Goal: Task Accomplishment & Management: Use online tool/utility

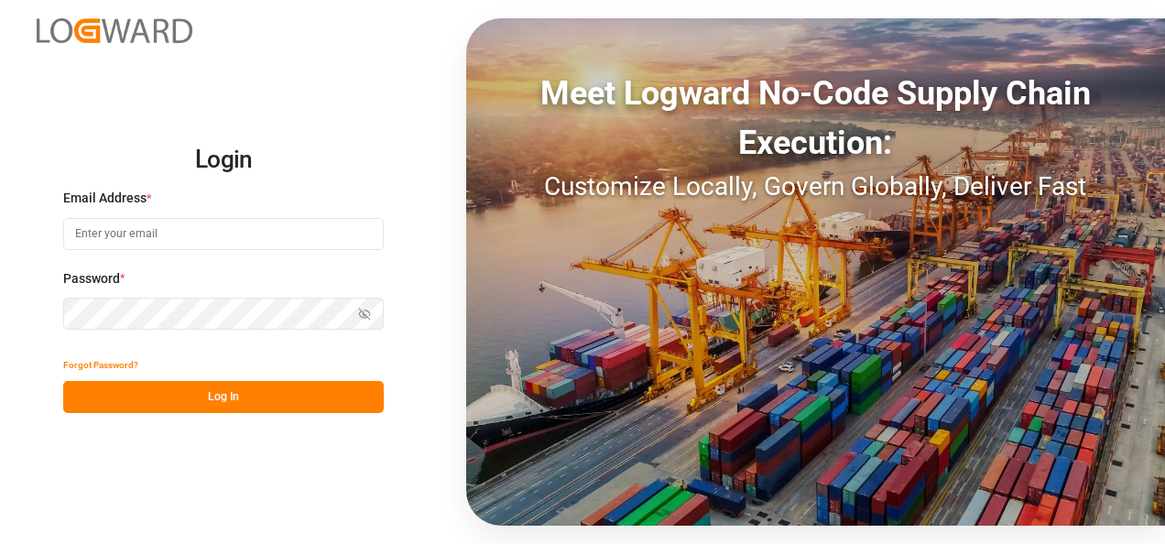
click at [287, 244] on input at bounding box center [223, 234] width 320 height 32
type input "[PERSON_NAME][EMAIL_ADDRESS][PERSON_NAME][DOMAIN_NAME]"
click at [311, 405] on button "Log In" at bounding box center [223, 397] width 320 height 32
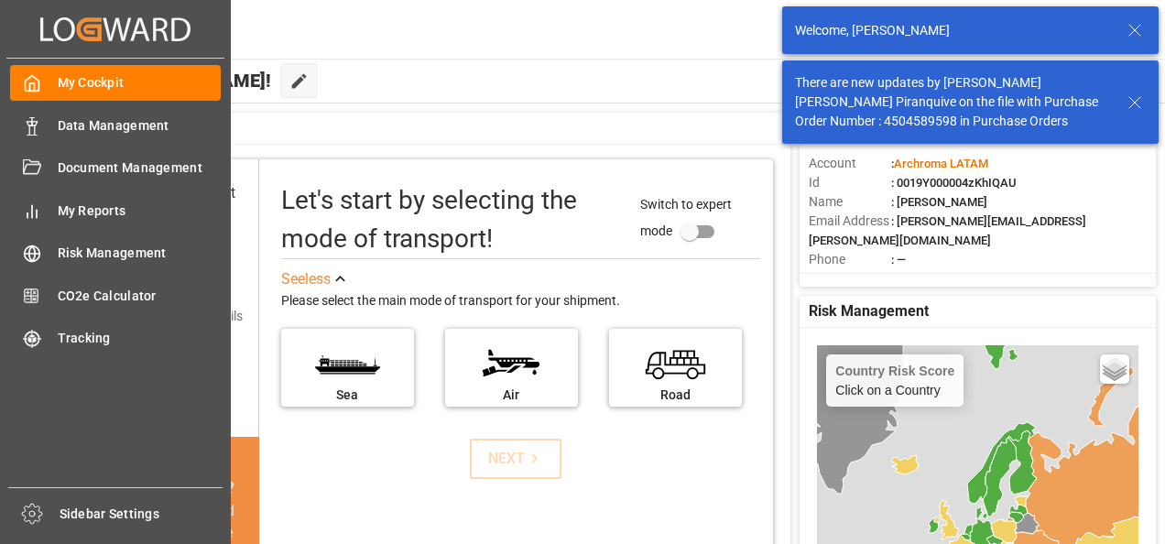
click at [99, 137] on div "Data Management Data Management" at bounding box center [115, 125] width 211 height 36
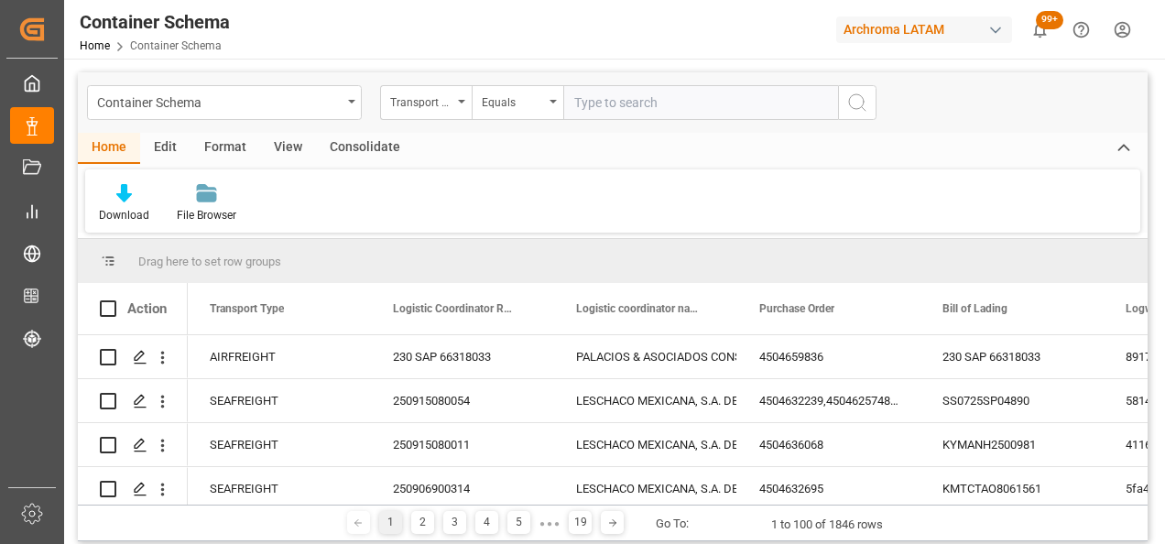
click at [346, 95] on div "Container Schema" at bounding box center [224, 102] width 275 height 35
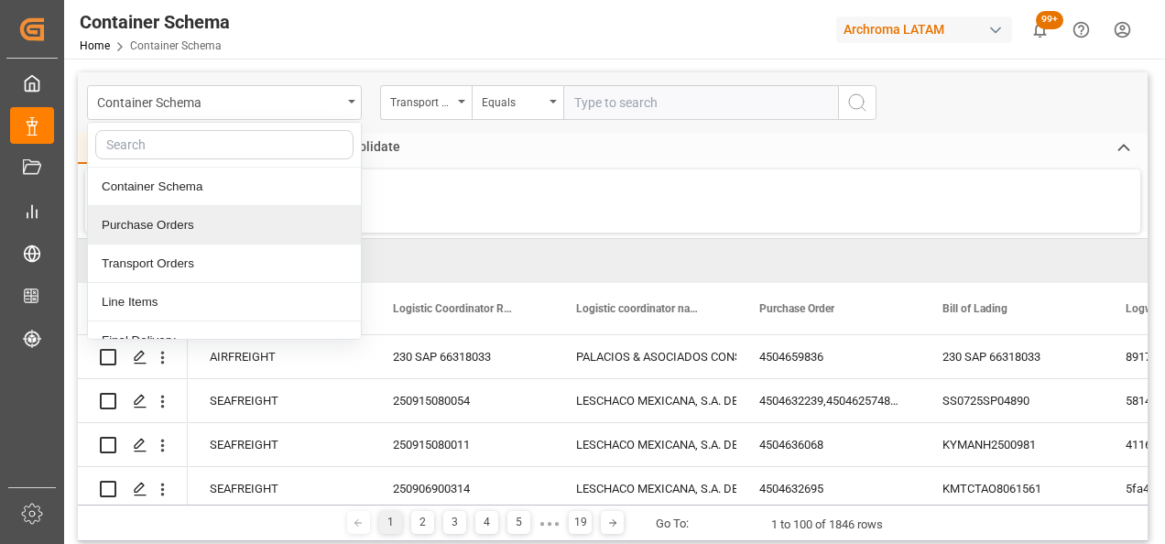
click at [200, 224] on div "Purchase Orders" at bounding box center [224, 225] width 273 height 38
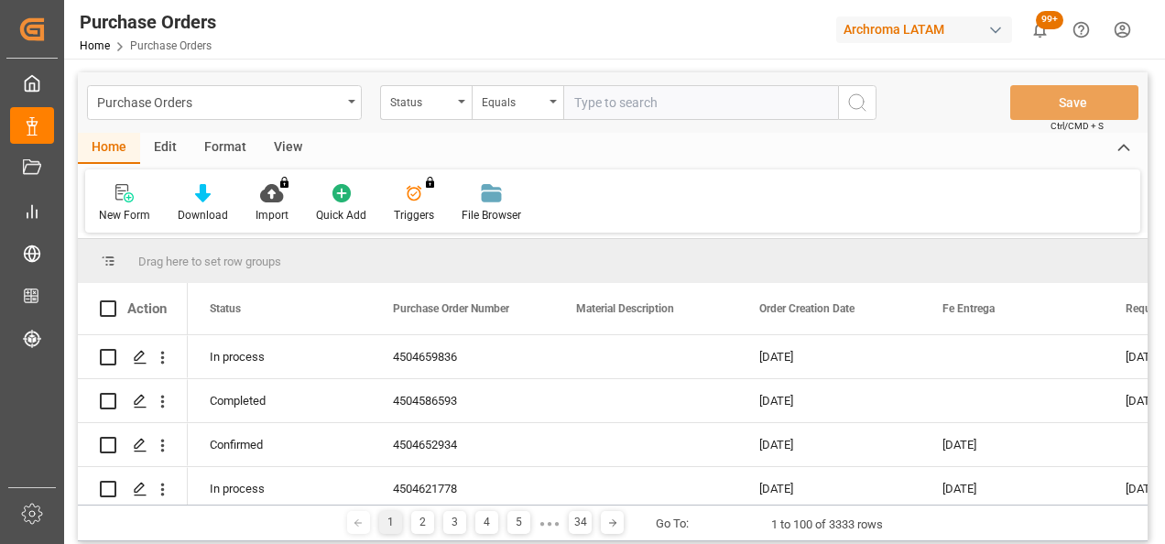
click at [461, 102] on icon "open menu" at bounding box center [461, 102] width 7 height 4
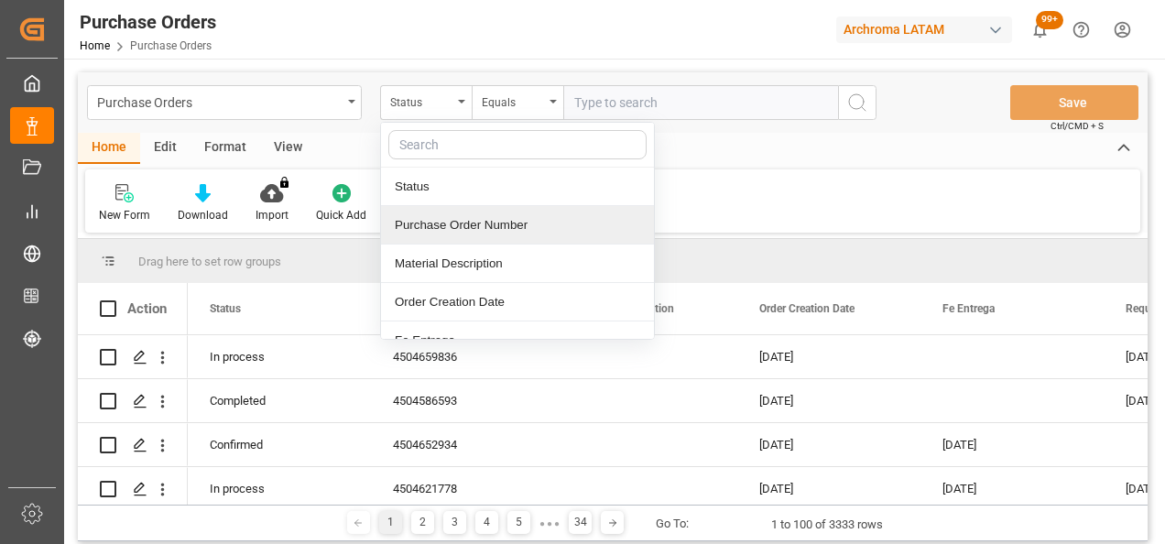
click at [513, 211] on div "Purchase Order Number" at bounding box center [517, 225] width 273 height 38
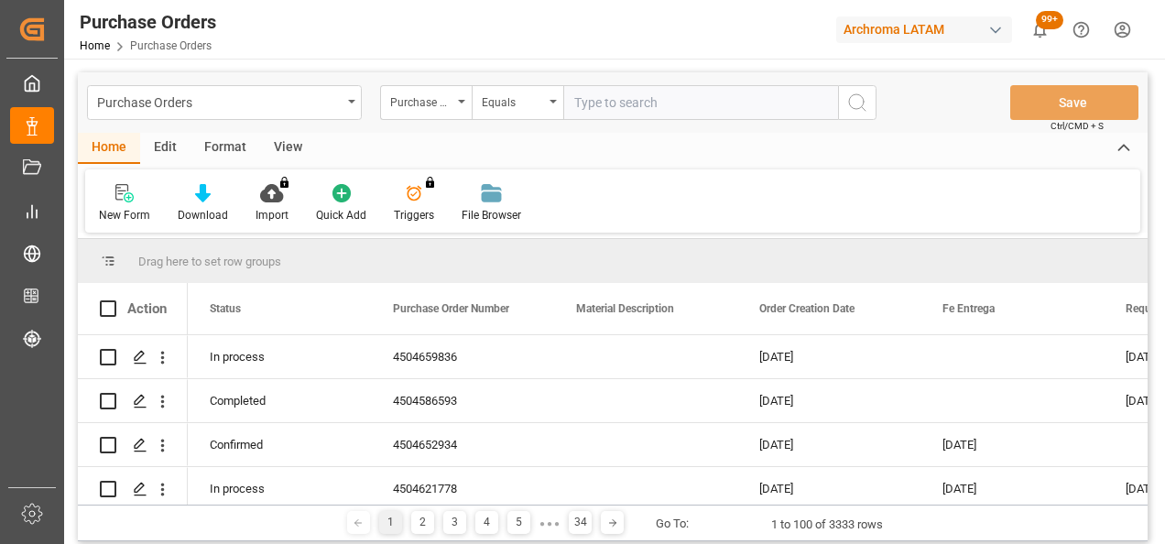
click at [612, 106] on input "text" at bounding box center [700, 102] width 275 height 35
paste input "4504654821"
type input "4504654821"
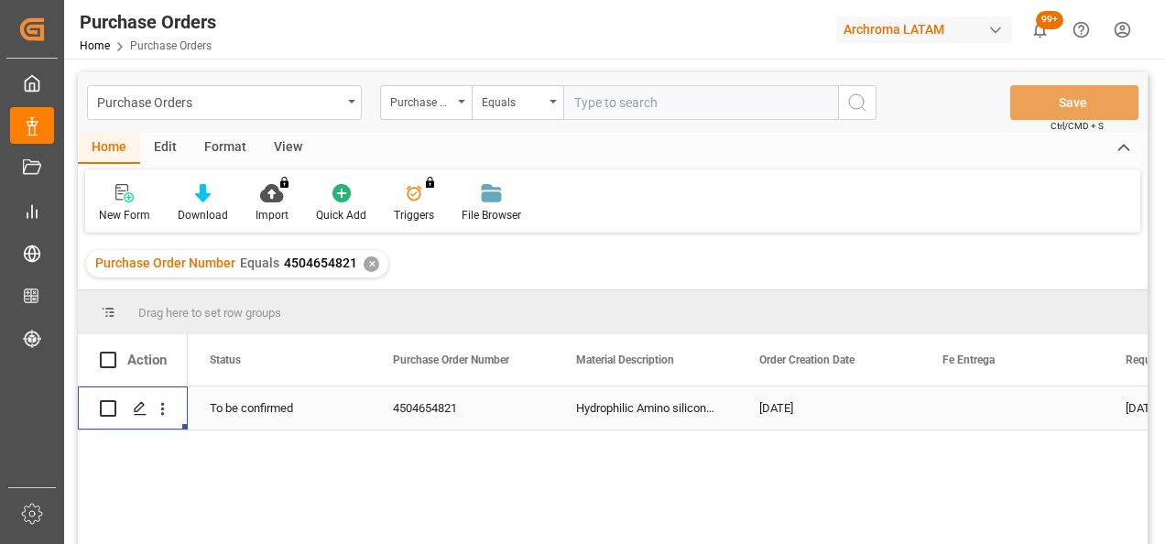
click at [143, 415] on line "Press SPACE to select this row." at bounding box center [140, 415] width 11 height 0
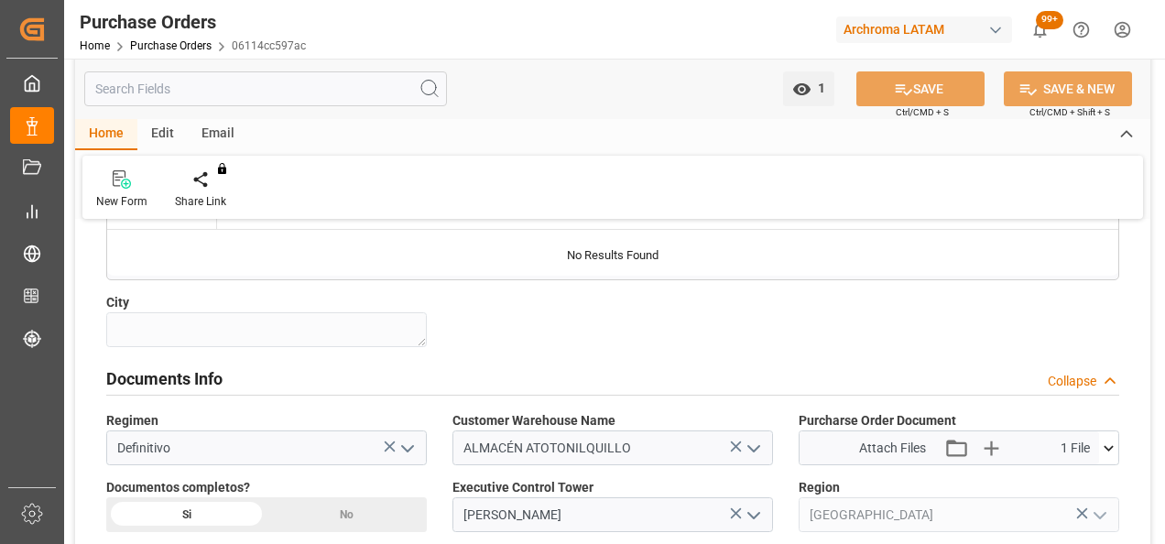
scroll to position [1282, 0]
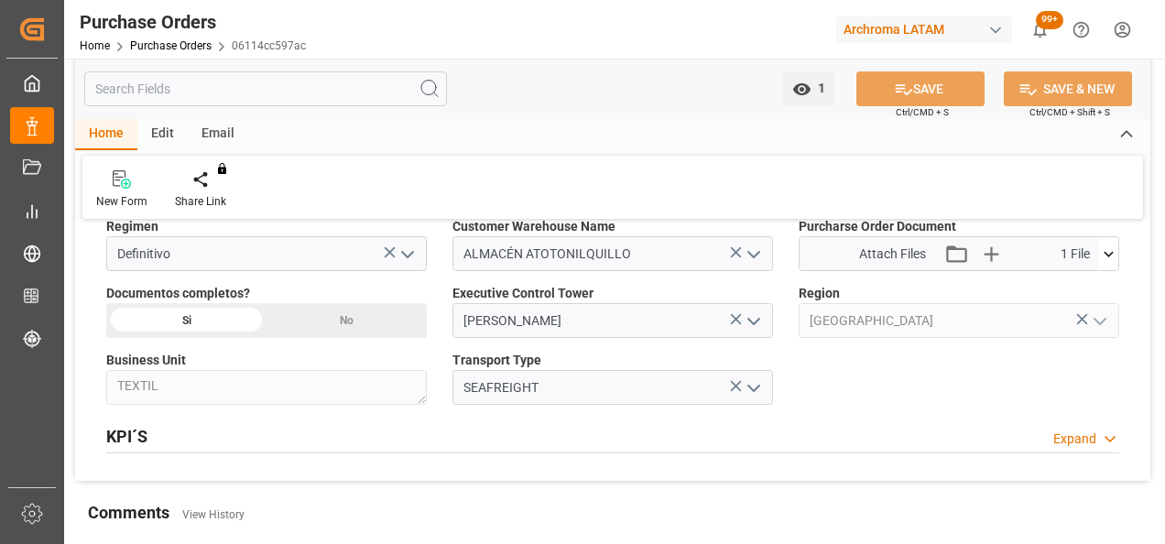
click at [1108, 244] on icon at bounding box center [1108, 253] width 19 height 19
click at [991, 250] on icon "button" at bounding box center [989, 253] width 17 height 17
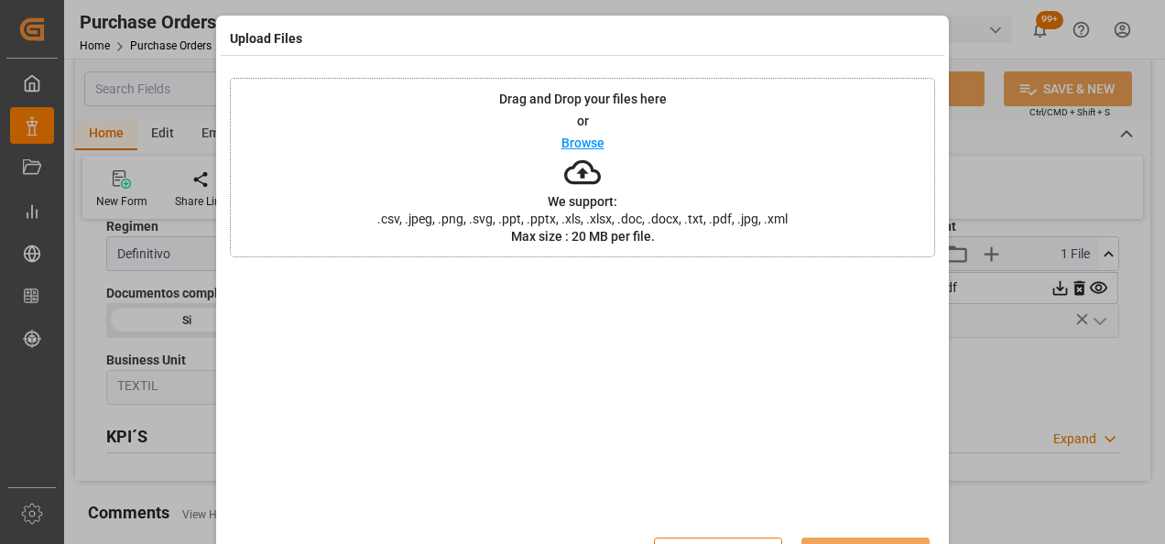
click at [745, 176] on div "Drag and Drop your files here or Browse We support: .csv, .jpeg, .png, .svg, .p…" at bounding box center [582, 167] width 705 height 179
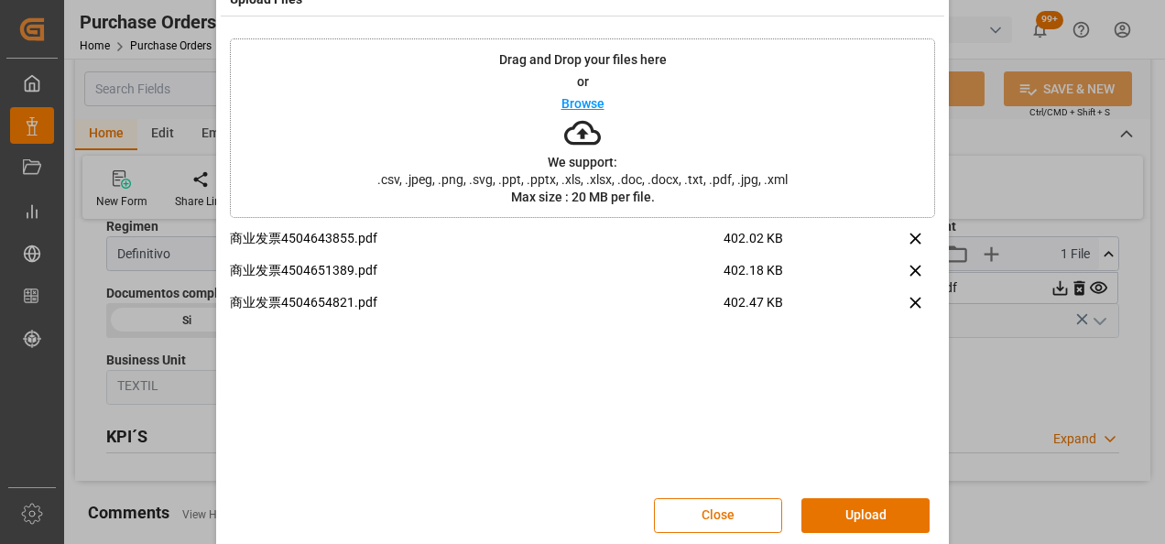
scroll to position [60, 0]
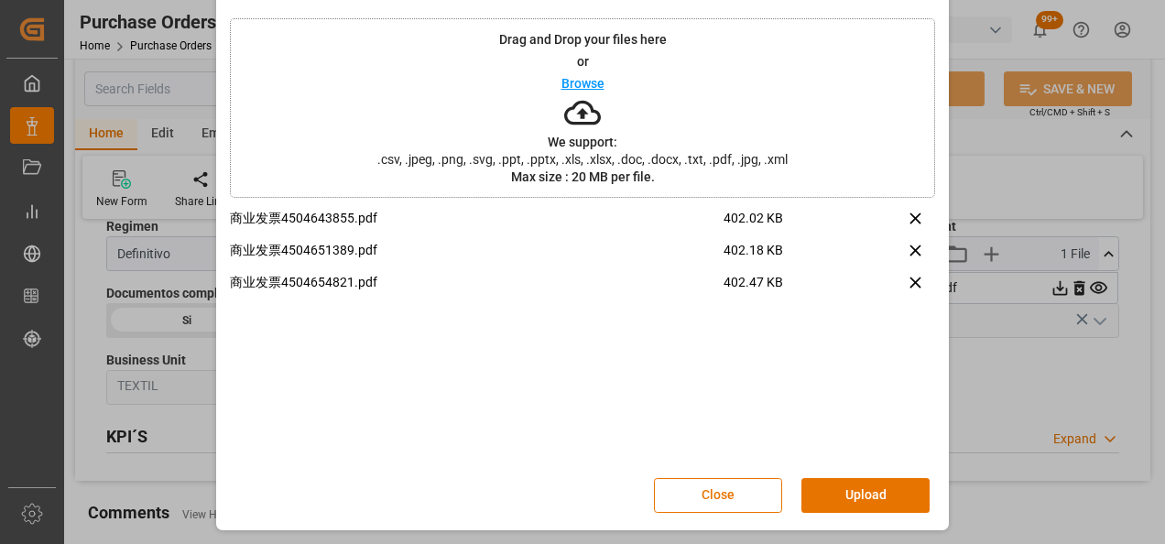
click at [848, 497] on button "Upload" at bounding box center [865, 495] width 128 height 35
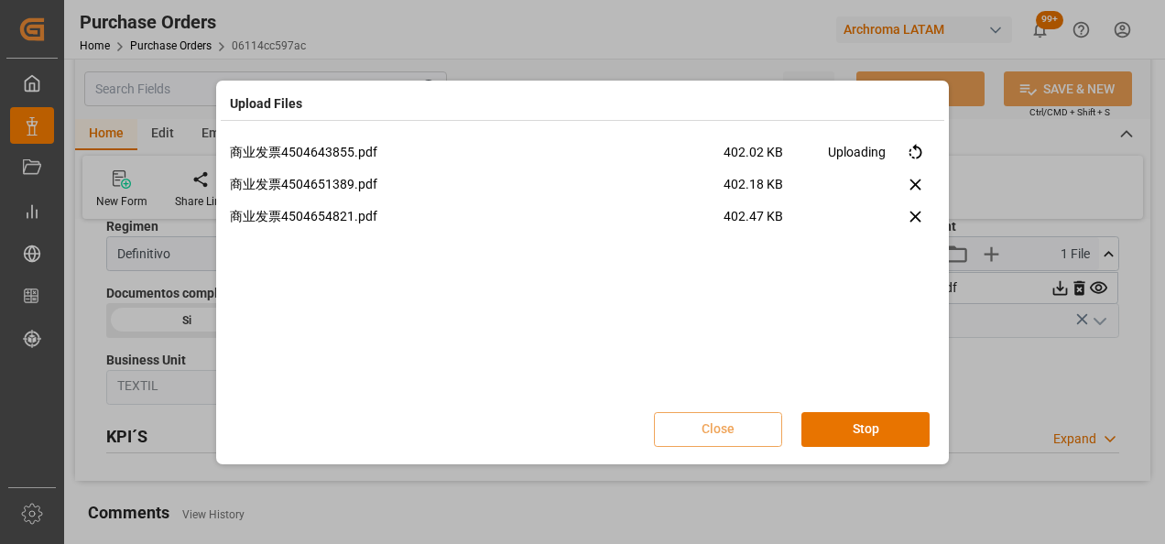
scroll to position [0, 0]
click at [879, 429] on button "Done" at bounding box center [865, 429] width 128 height 35
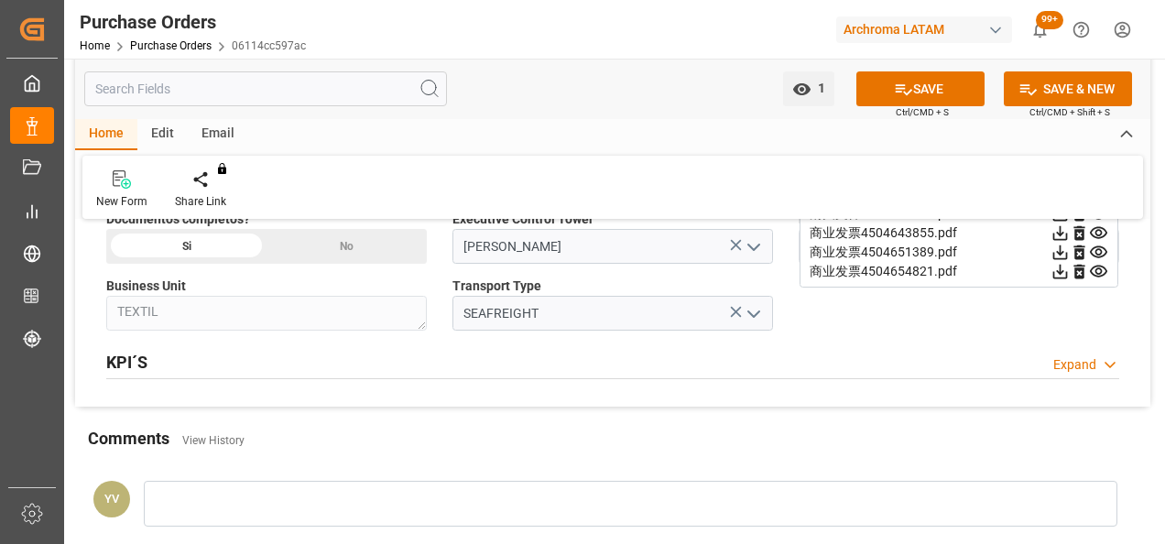
scroll to position [1648, 0]
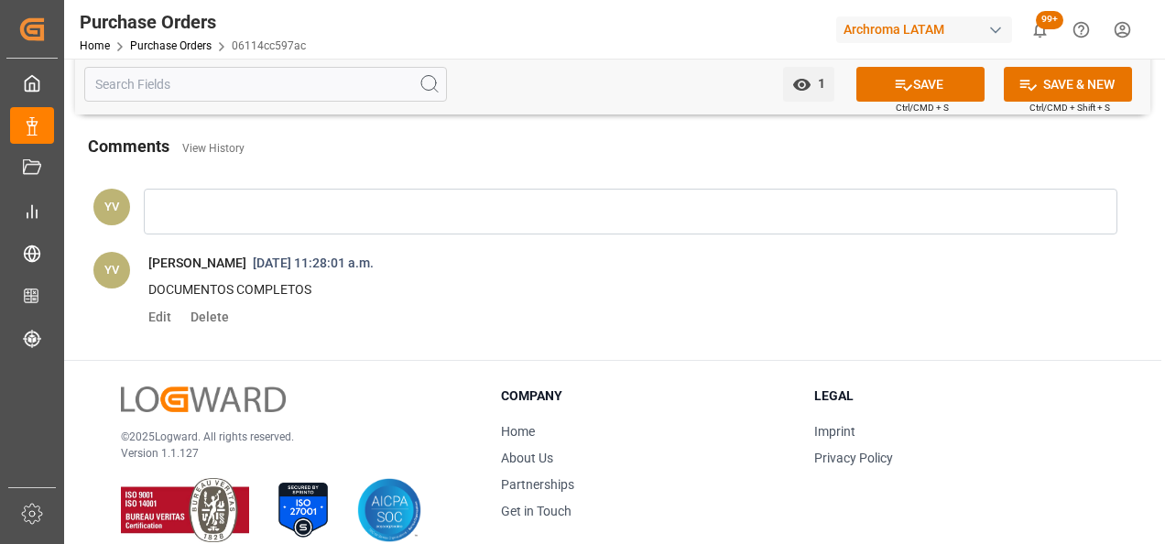
click at [222, 218] on div at bounding box center [630, 212] width 973 height 46
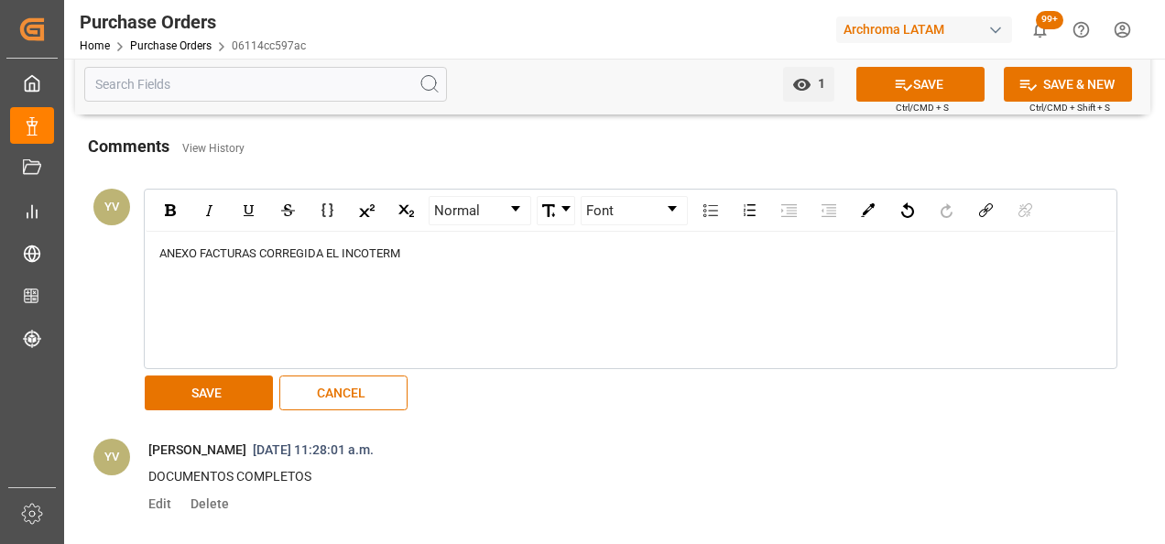
click at [190, 379] on button "SAVE" at bounding box center [209, 392] width 128 height 35
